Goal: Task Accomplishment & Management: Use online tool/utility

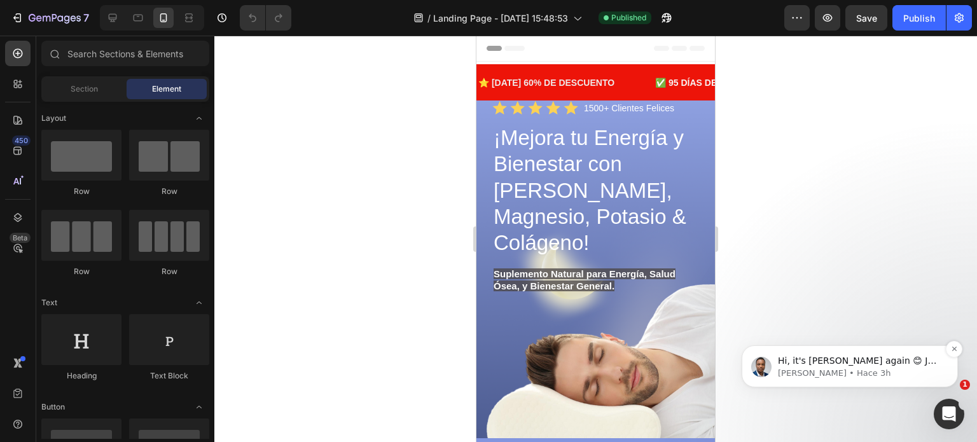
click at [935, 369] on p "[PERSON_NAME] • Hace 3h" at bounding box center [860, 373] width 164 height 11
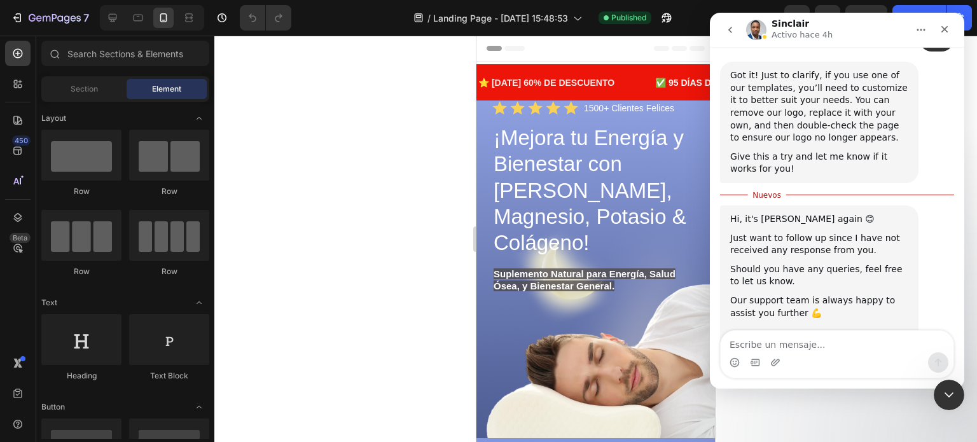
scroll to position [1263, 0]
click at [954, 394] on icon "Cerrar Intercom Messenger" at bounding box center [947, 393] width 15 height 15
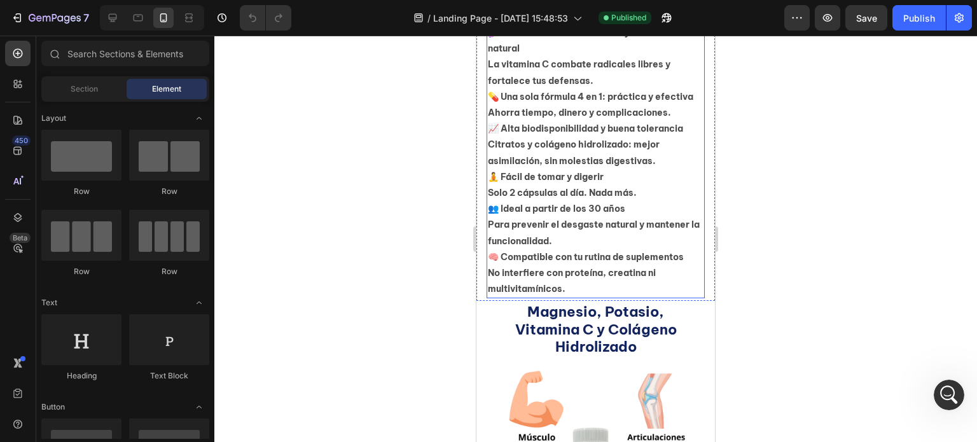
scroll to position [1145, 0]
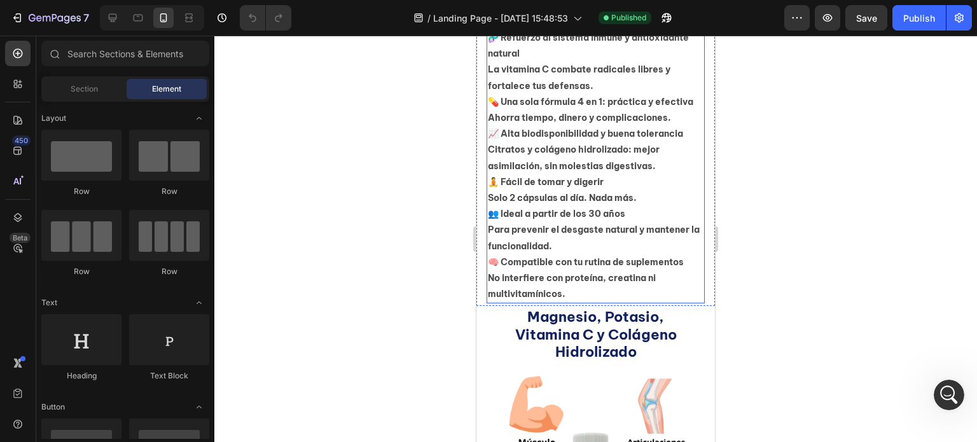
click at [538, 158] on p "⚡ Menos calambres y fatiga muscular Gracias al magnesio y potasio en forma citr…" at bounding box center [596, 78] width 216 height 449
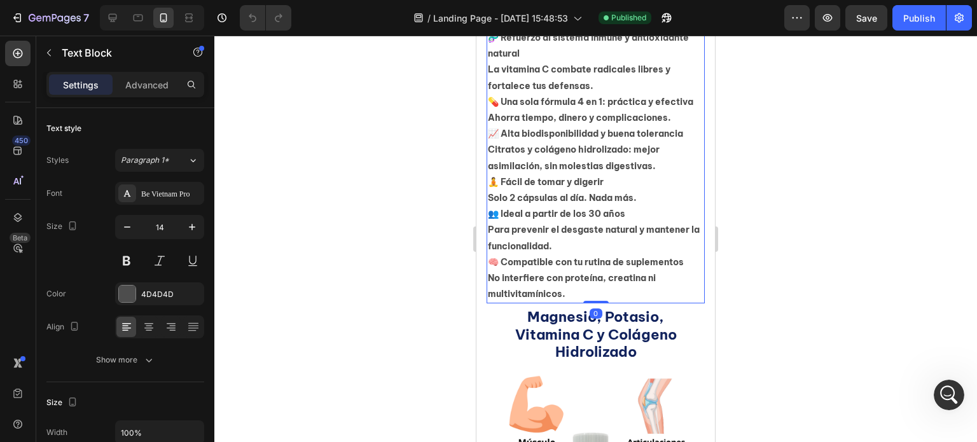
click at [581, 303] on p "⚡ Menos calambres y fatiga muscular Gracias al magnesio y potasio en forma citr…" at bounding box center [596, 78] width 216 height 449
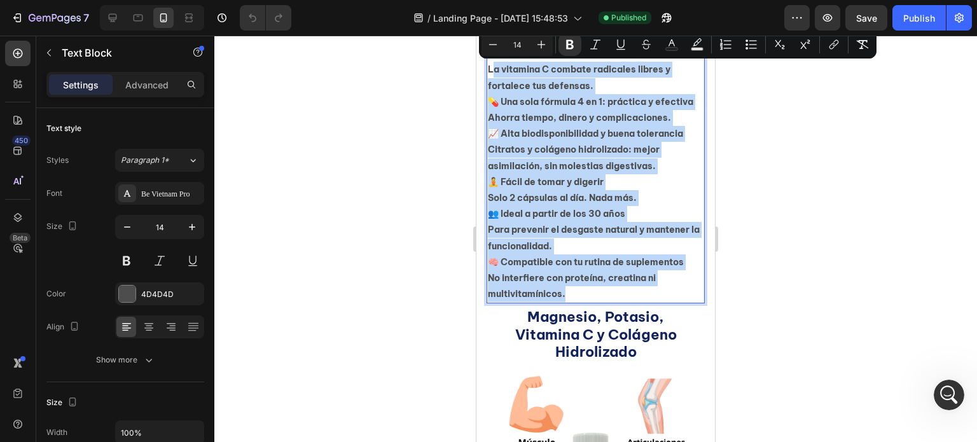
drag, startPoint x: 569, startPoint y: 307, endPoint x: 495, endPoint y: 63, distance: 254.8
click at [494, 66] on p "⚡ Menos calambres y fatiga muscular Gracias al magnesio y potasio en forma citr…" at bounding box center [596, 78] width 216 height 449
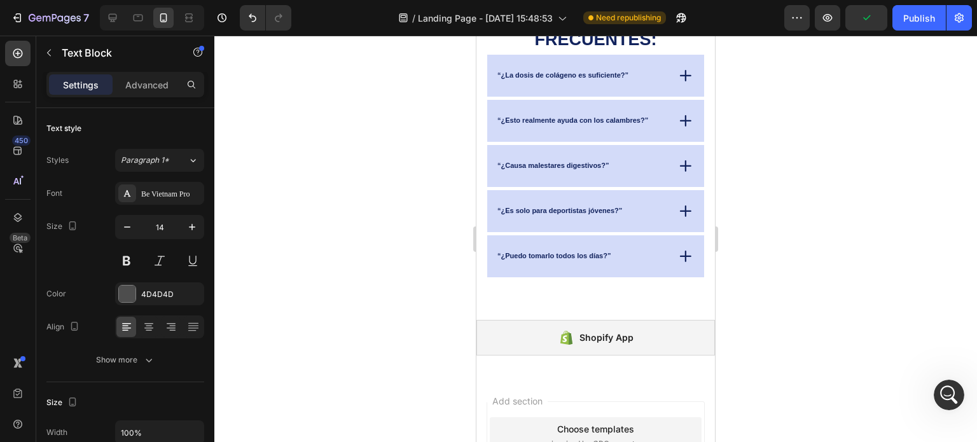
scroll to position [2407, 0]
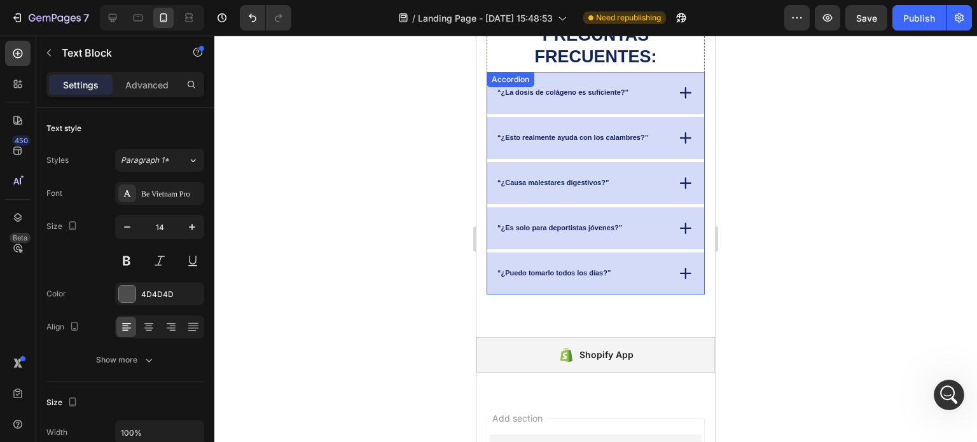
click at [677, 271] on icon at bounding box center [686, 274] width 18 height 18
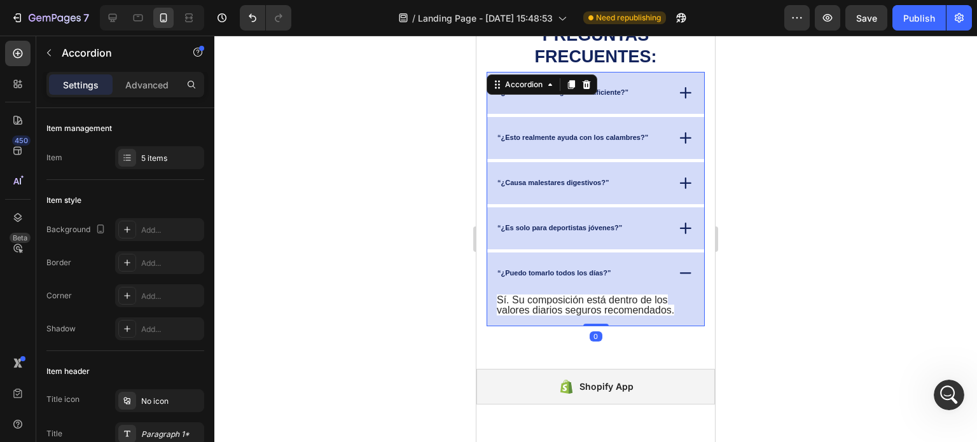
click at [677, 271] on icon at bounding box center [686, 273] width 18 height 17
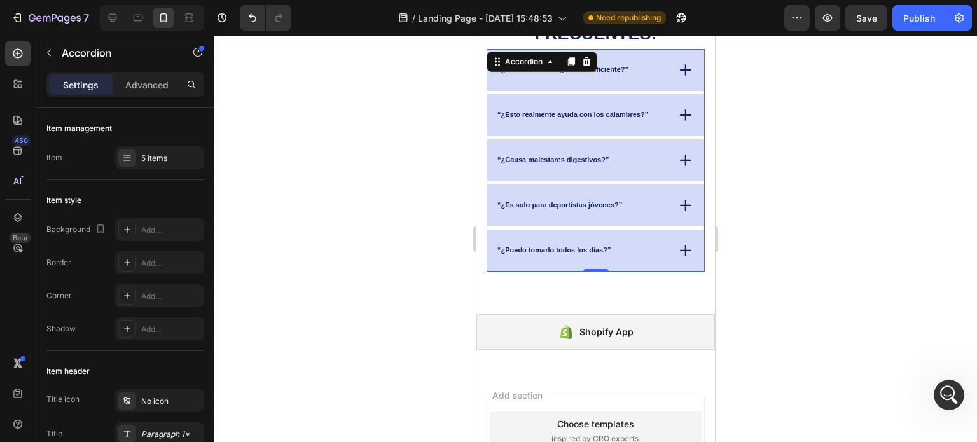
scroll to position [2280, 0]
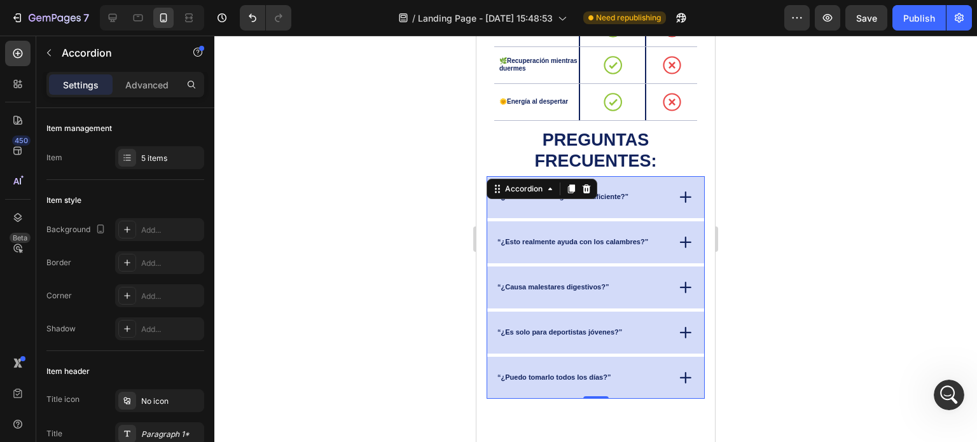
click at [681, 197] on icon at bounding box center [686, 197] width 10 height 0
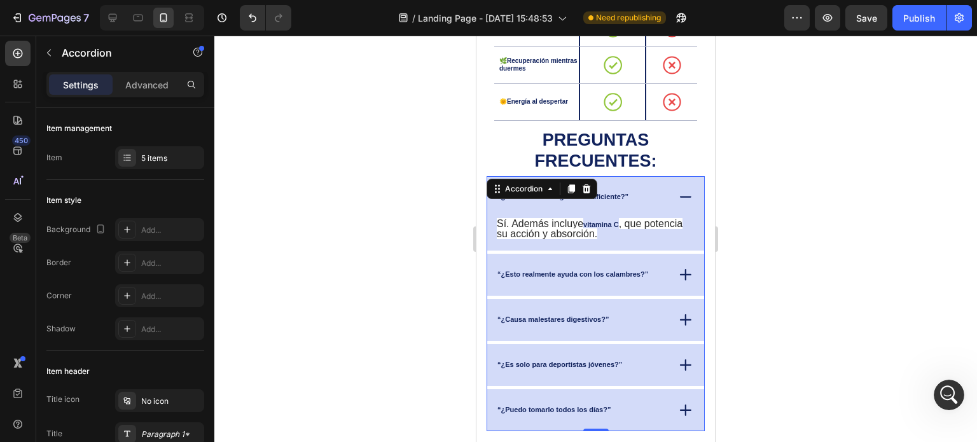
click at [681, 197] on icon at bounding box center [686, 197] width 10 height 0
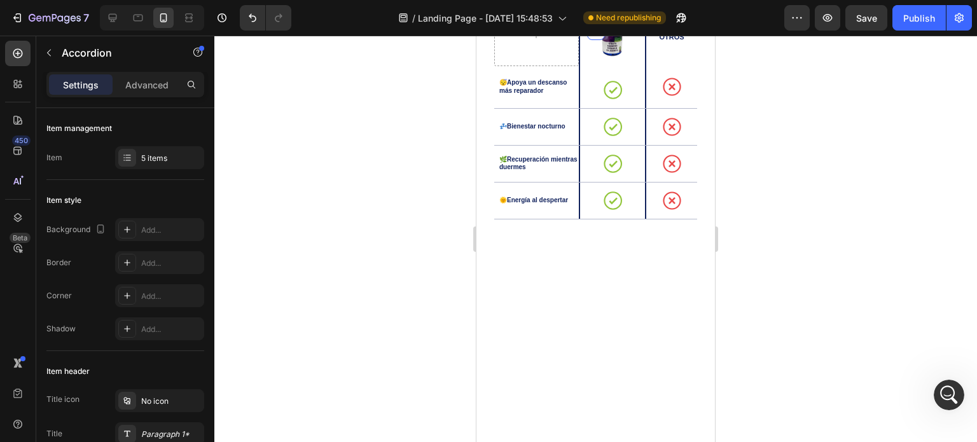
scroll to position [1771, 0]
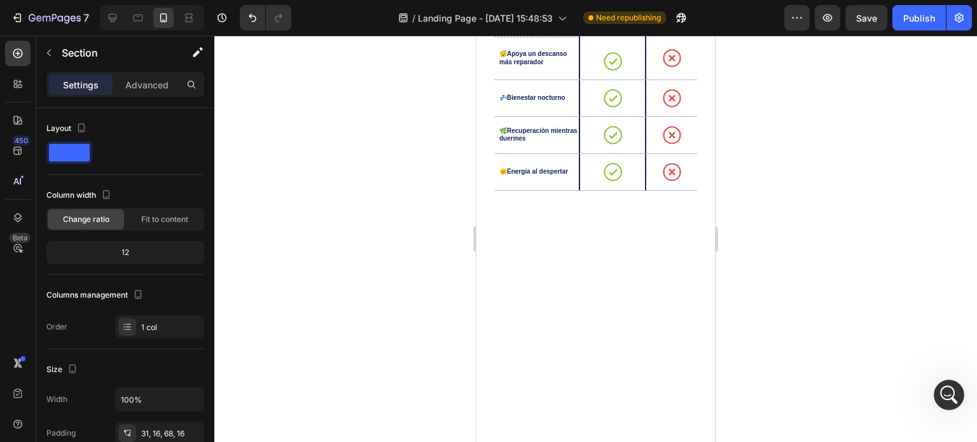
click at [148, 87] on p "Advanced" at bounding box center [146, 84] width 43 height 13
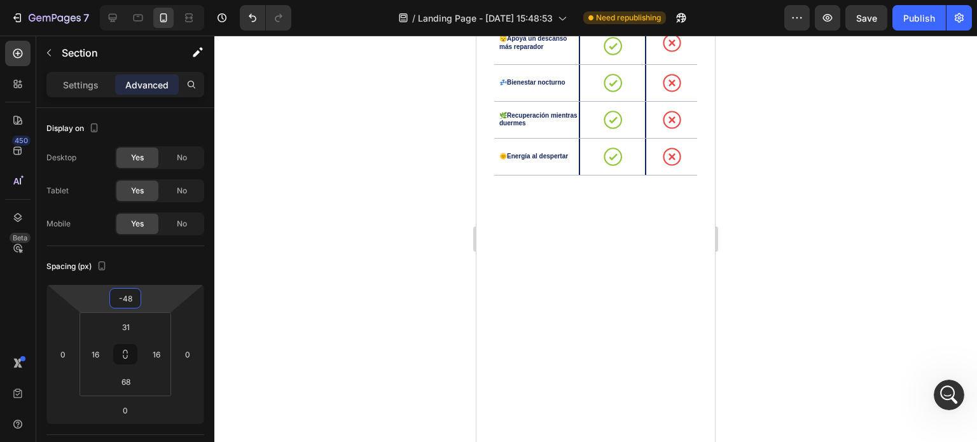
type input "-42"
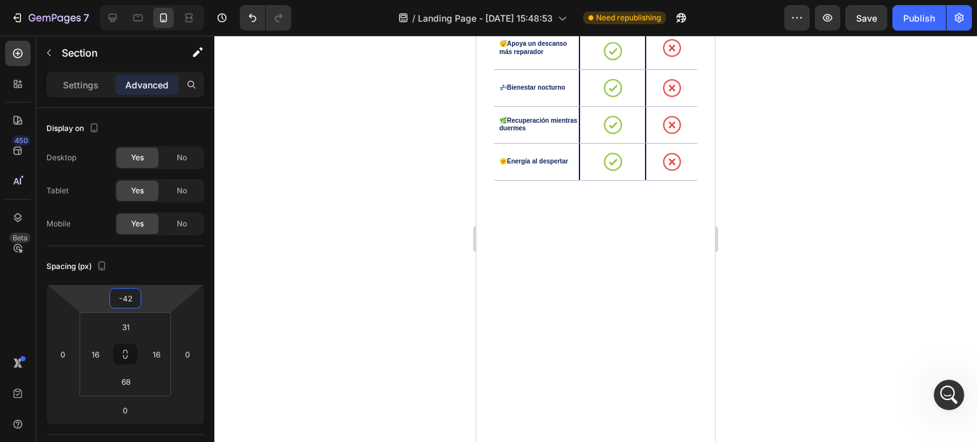
click at [148, 0] on html "7 Version history / Landing Page - [DATE] 15:48:53 Need republishing Preview Sa…" at bounding box center [488, 0] width 977 height 0
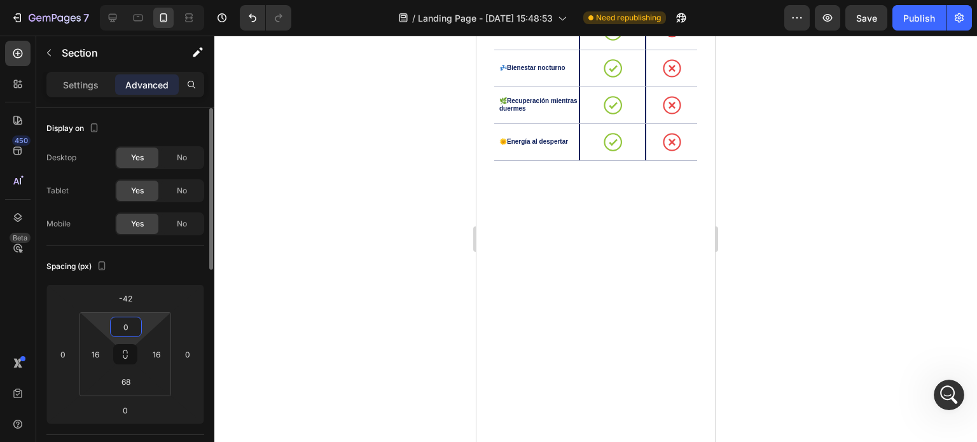
drag, startPoint x: 146, startPoint y: 323, endPoint x: 147, endPoint y: 330, distance: 6.4
click at [146, 0] on html "7 Version history / Landing Page - [DATE] 15:48:53 Need republishing Preview Sa…" at bounding box center [488, 0] width 977 height 0
type input "3"
click at [834, 263] on div at bounding box center [595, 239] width 763 height 407
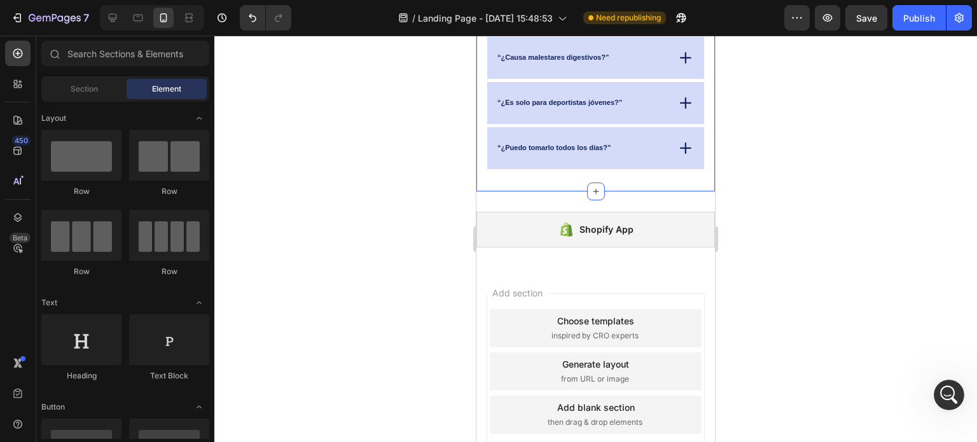
scroll to position [2472, 0]
